Goal: Information Seeking & Learning: Check status

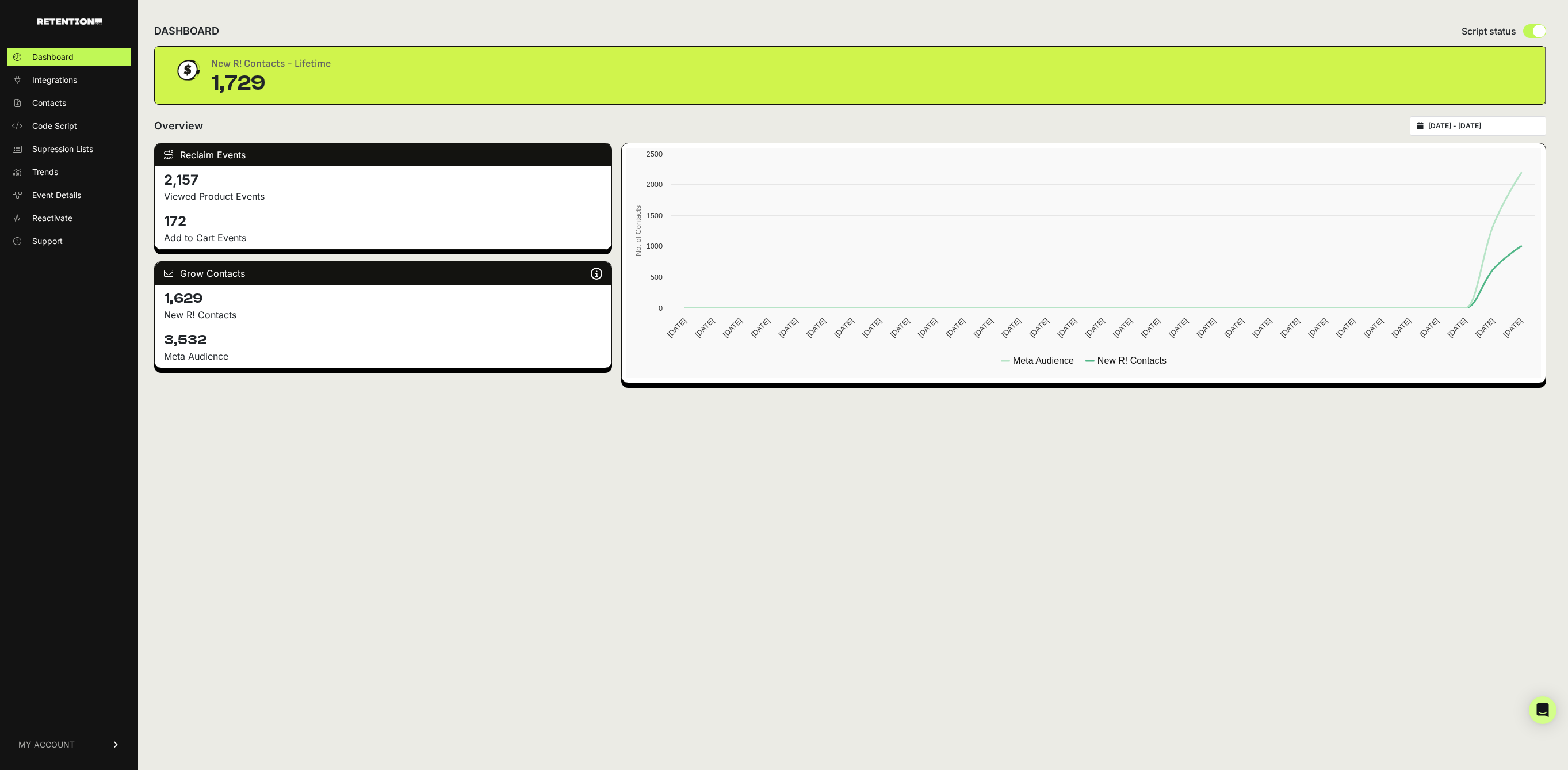
drag, startPoint x: 205, startPoint y: 188, endPoint x: 166, endPoint y: 180, distance: 39.8
click at [152, 182] on div "DASHBOARD Script status New R! Contacts - Lifetime 1,729 Overview [DATE] - [DAT…" at bounding box center [850, 385] width 1424 height 770
drag, startPoint x: 182, startPoint y: 200, endPoint x: 276, endPoint y: 201, distance: 94.0
click at [276, 201] on p "Viewed Product Events" at bounding box center [383, 196] width 438 height 14
drag, startPoint x: 194, startPoint y: 222, endPoint x: 165, endPoint y: 223, distance: 29.0
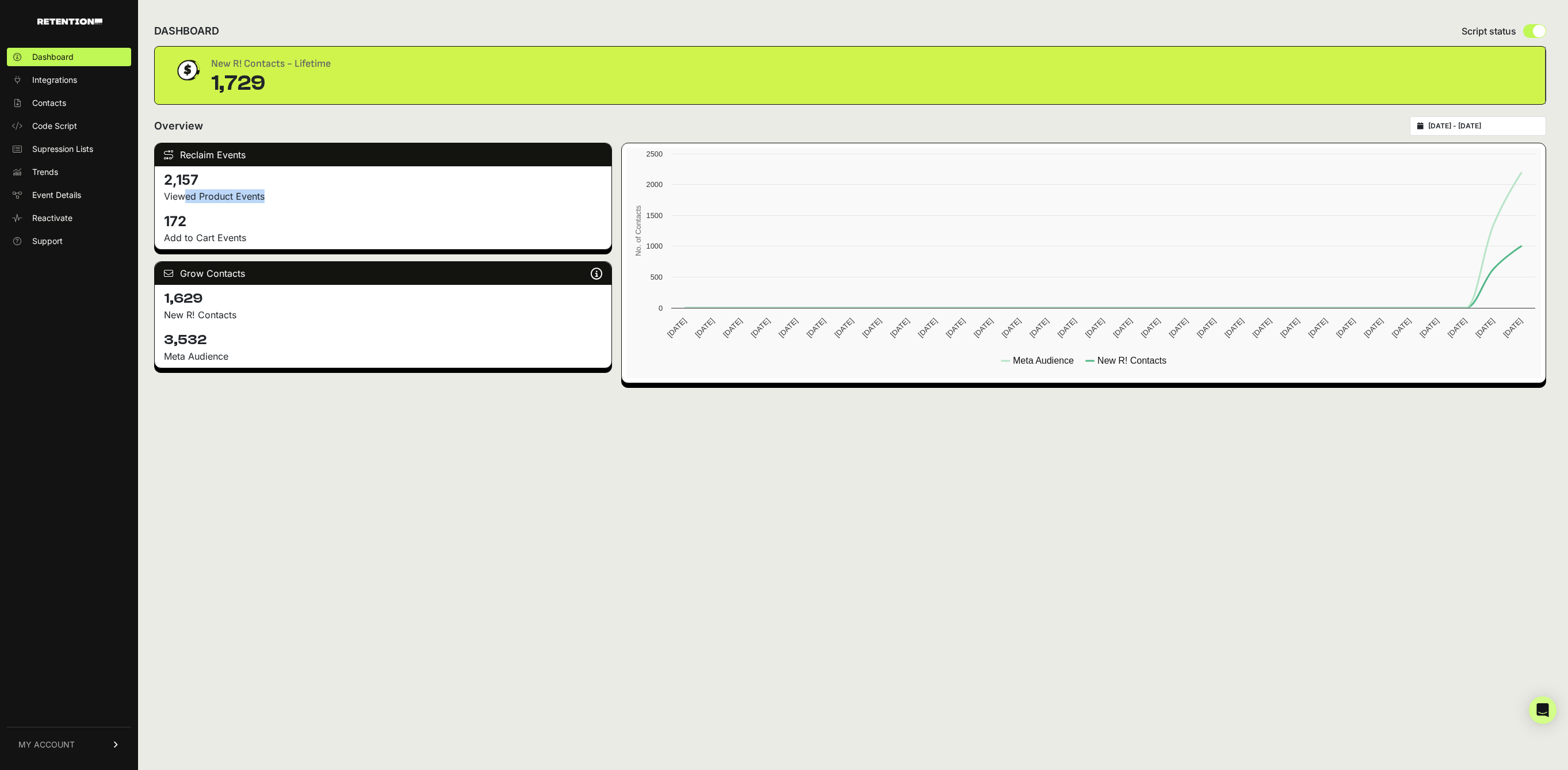
click at [165, 223] on h4 "172" at bounding box center [383, 221] width 438 height 18
click at [232, 241] on p "Add to Cart Events" at bounding box center [383, 238] width 438 height 14
drag, startPoint x: 208, startPoint y: 296, endPoint x: 156, endPoint y: 297, distance: 52.0
click at [156, 297] on div "1,629 New R! Contacts" at bounding box center [383, 305] width 457 height 41
drag, startPoint x: 174, startPoint y: 299, endPoint x: 180, endPoint y: 300, distance: 6.1
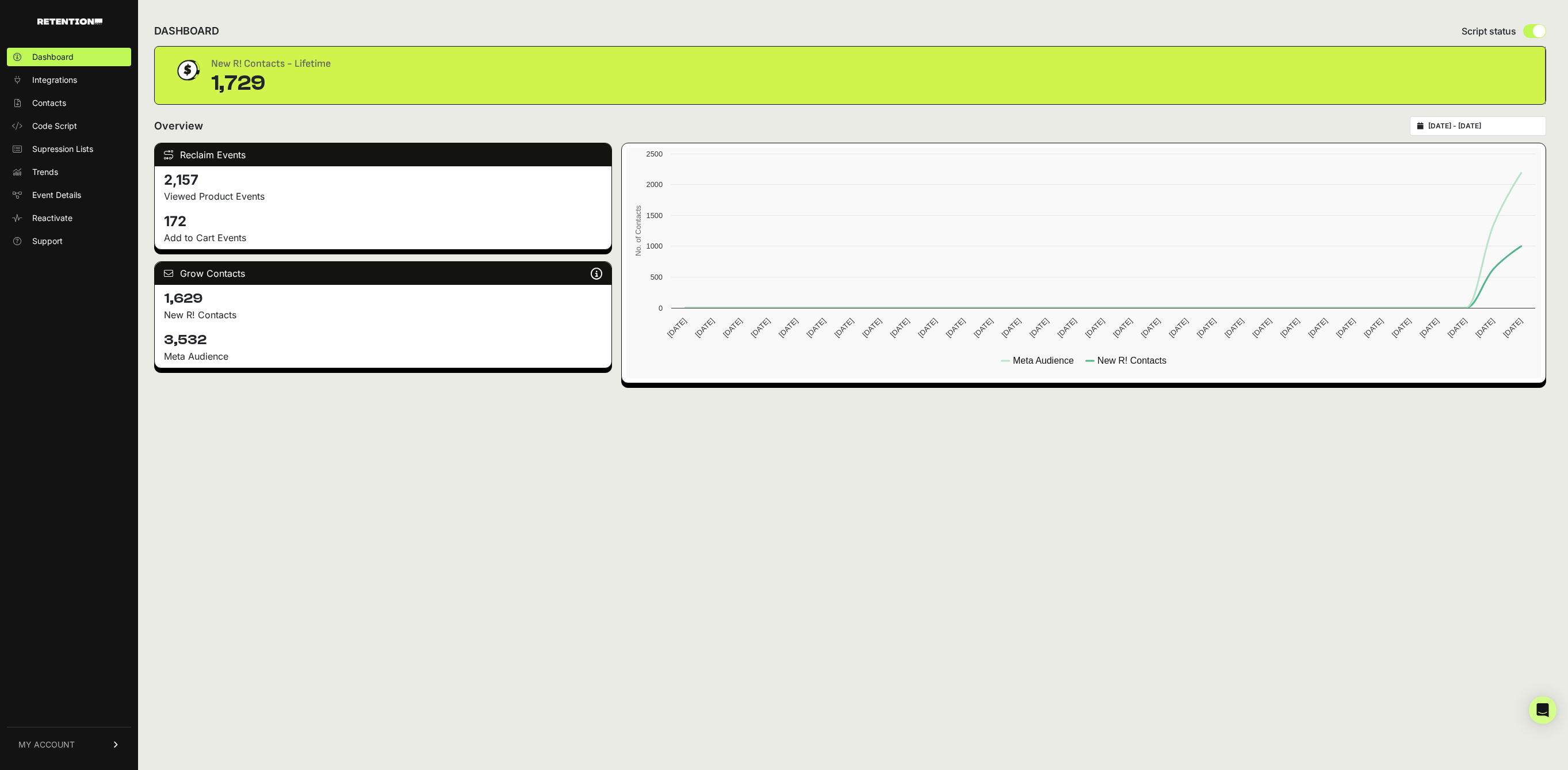
click at [175, 299] on h4 "1,629" at bounding box center [383, 298] width 438 height 18
drag, startPoint x: 193, startPoint y: 300, endPoint x: 138, endPoint y: 296, distance: 55.1
click at [138, 296] on div "Dashboard Integrations Contacts Code Script Supression Lists Trends Event Detai…" at bounding box center [784, 385] width 1568 height 770
click at [184, 299] on h4 "1,629" at bounding box center [383, 298] width 438 height 18
click at [193, 297] on h4 "1,629" at bounding box center [383, 298] width 438 height 18
